Goal: Transaction & Acquisition: Purchase product/service

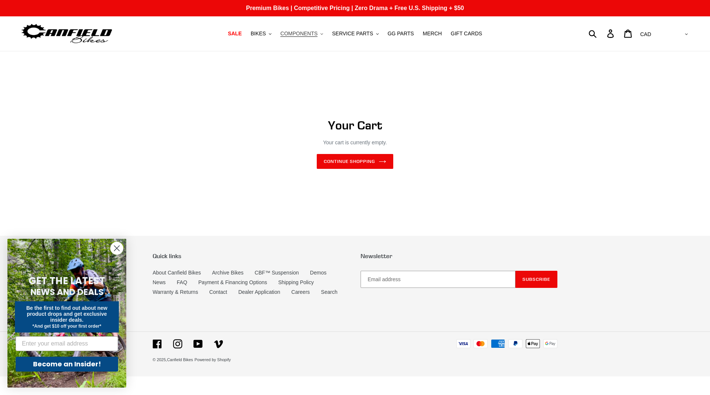
click at [302, 32] on span "COMPONENTS" at bounding box center [298, 33] width 37 height 6
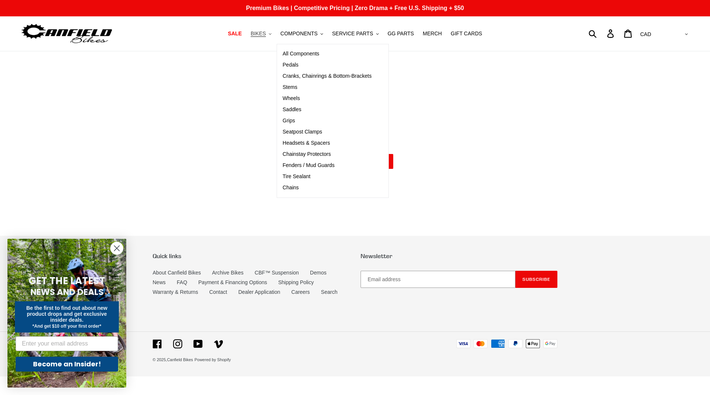
click at [266, 36] on span "BIKES" at bounding box center [258, 33] width 15 height 6
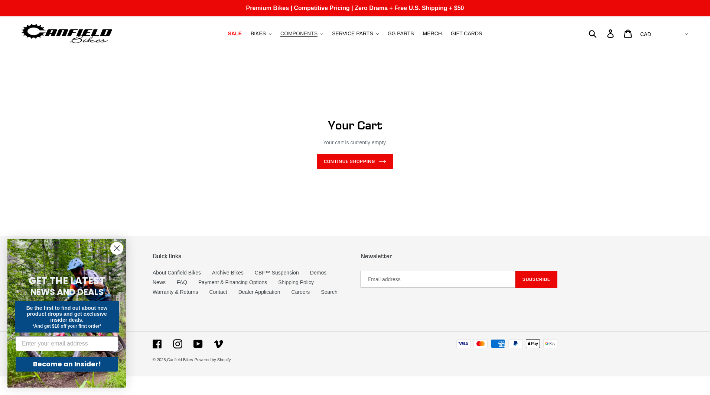
click at [304, 35] on span "COMPONENTS" at bounding box center [298, 33] width 37 height 6
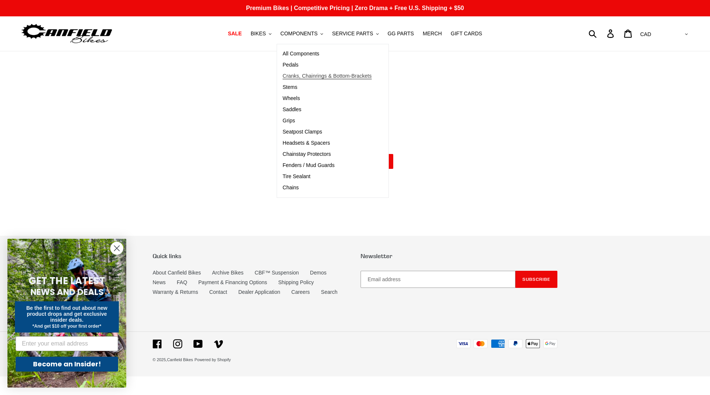
click at [311, 75] on span "Cranks, Chainrings & Bottom-Brackets" at bounding box center [327, 76] width 89 height 6
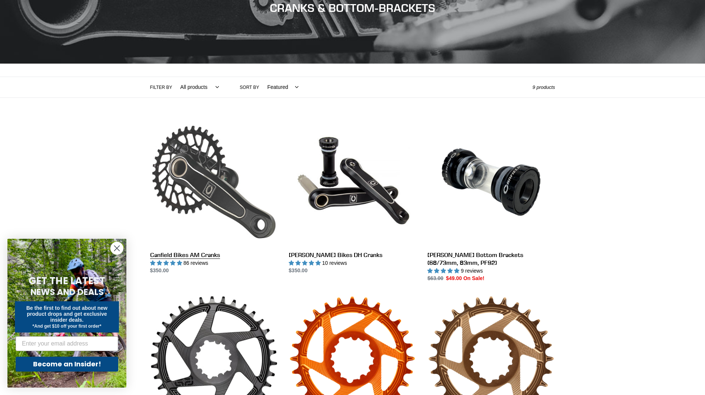
click at [193, 185] on link "Canfield Bikes AM Cranks" at bounding box center [213, 196] width 127 height 156
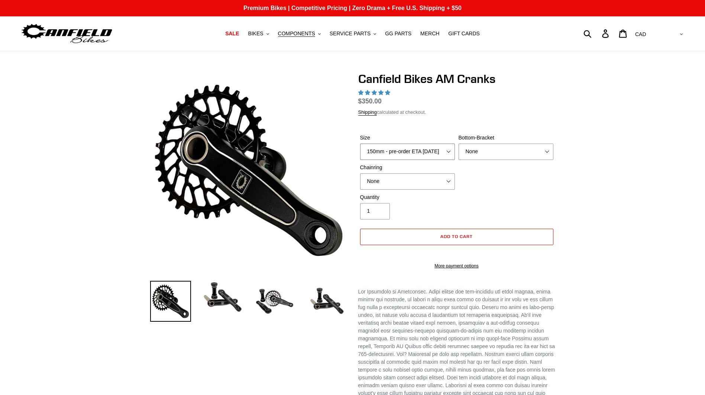
click at [414, 155] on select "150mm - pre-order ETA 9/30/25 155mm - pre-order ETA 9/30/25 160mm - pre-order E…" at bounding box center [407, 151] width 95 height 16
select select "highest-rating"
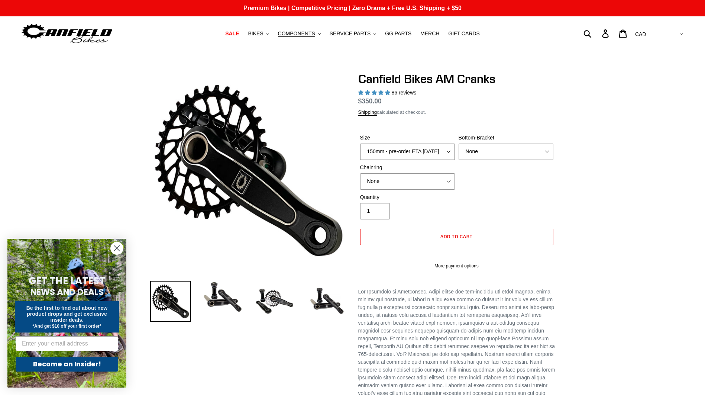
select select "160mm - pre-order ETA 9/30/25"
click at [360, 143] on select "150mm - pre-order ETA 9/30/25 155mm - pre-order ETA 9/30/25 160mm - pre-order E…" at bounding box center [407, 151] width 95 height 16
click at [412, 155] on select "150mm - pre-order ETA 9/30/25 155mm - pre-order ETA 9/30/25 160mm - pre-order E…" at bounding box center [407, 151] width 95 height 16
click at [360, 143] on select "150mm - pre-order ETA 9/30/25 155mm - pre-order ETA 9/30/25 160mm - pre-order E…" at bounding box center [407, 151] width 95 height 16
click at [487, 153] on select "None BSA Threaded 68/73mm Press Fit PF92" at bounding box center [505, 151] width 95 height 16
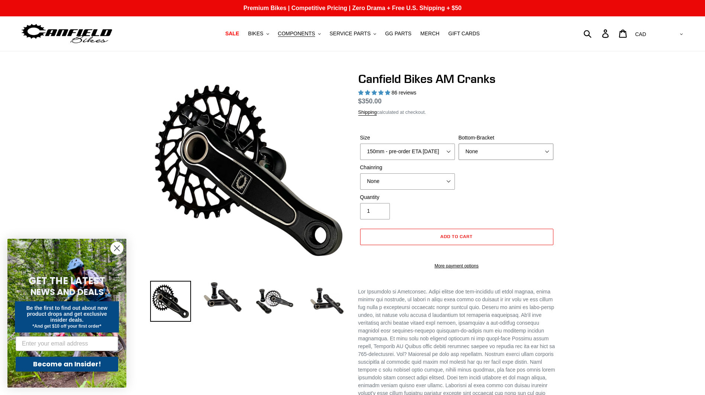
select select "BSA Threaded 68/73mm"
click at [458, 143] on select "None BSA Threaded 68/73mm Press Fit PF92" at bounding box center [505, 151] width 95 height 16
click at [117, 250] on circle "Close dialog" at bounding box center [117, 248] width 12 height 12
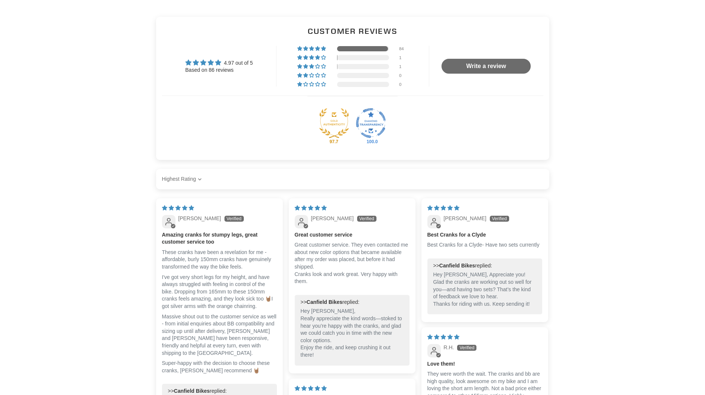
scroll to position [644, 0]
